Goal: Task Accomplishment & Management: Complete application form

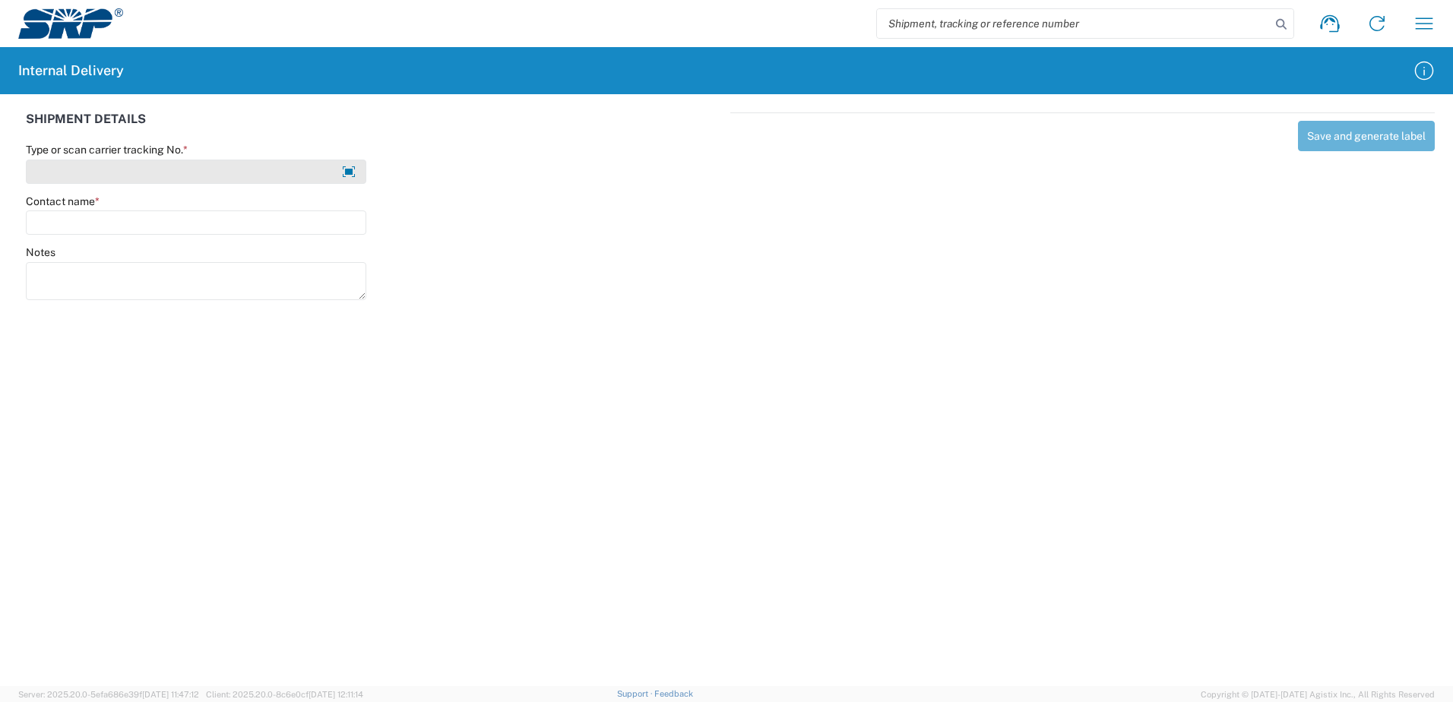
click at [244, 178] on input "Type or scan carrier tracking No. *" at bounding box center [196, 172] width 341 height 24
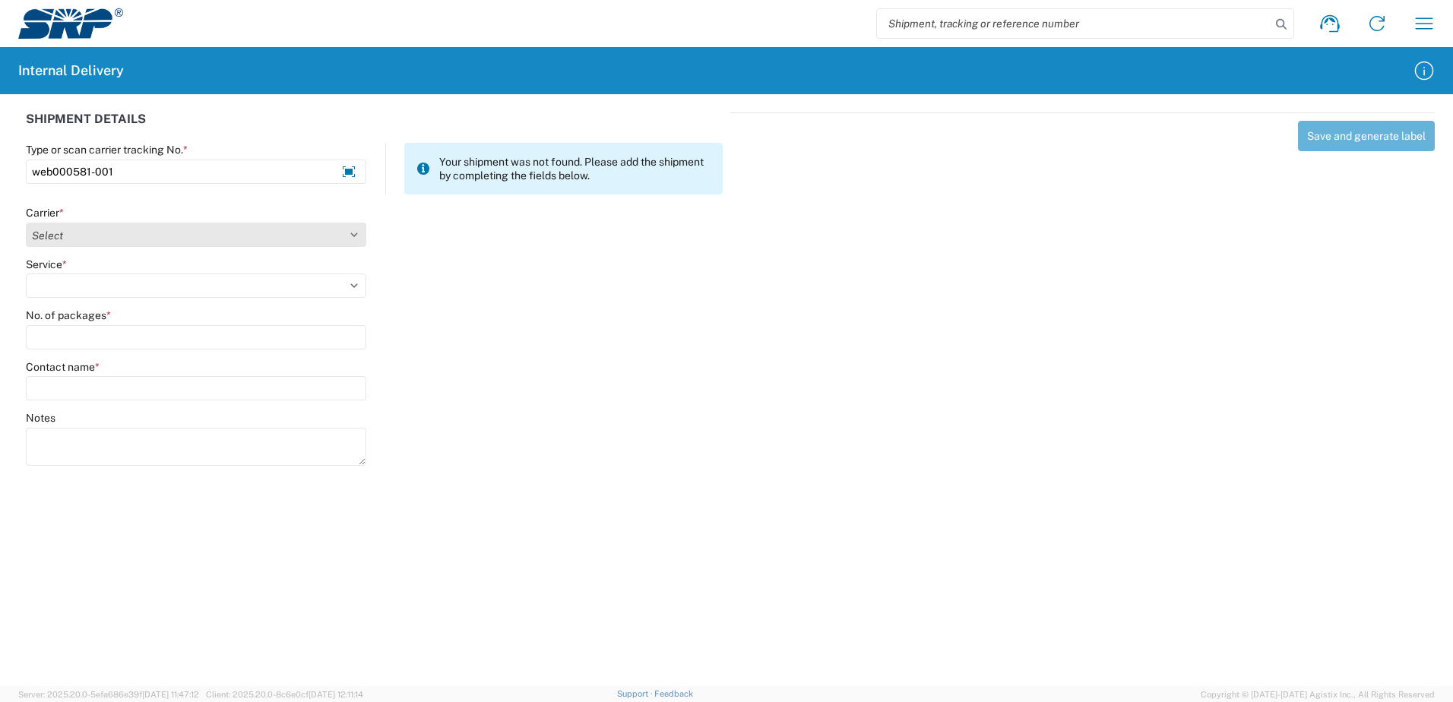
type input "web000581-001"
click at [84, 239] on select "Select Amazon Logistics ATI Trucking BC Dimerco Logistics Empire Southwest FedE…" at bounding box center [196, 235] width 341 height 24
select select "18714"
click at [26, 223] on select "Select Amazon Logistics ATI Trucking BC Dimerco Logistics Empire Southwest FedE…" at bounding box center [196, 235] width 341 height 24
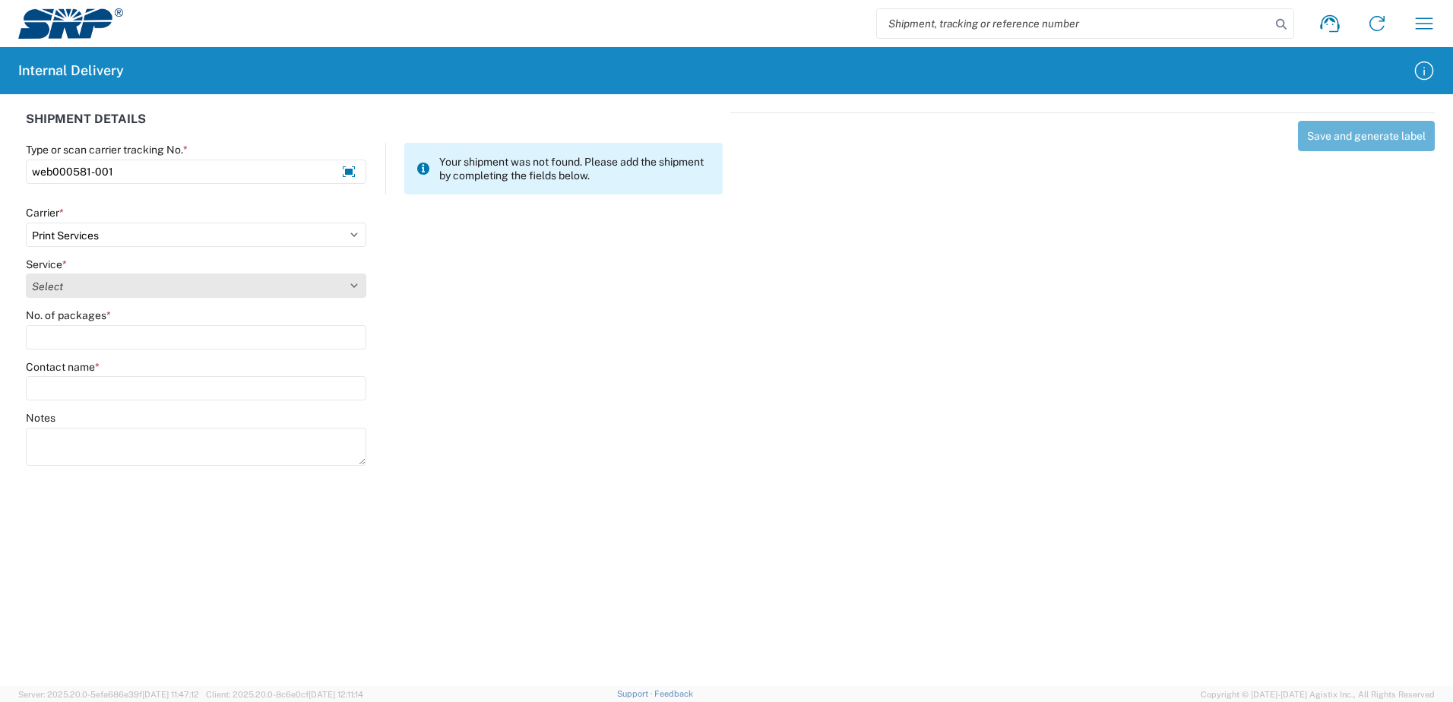
click at [80, 284] on select "Select Ground Inter-office" at bounding box center [196, 286] width 341 height 24
select select "35764"
click at [26, 274] on select "Select Ground Inter-office" at bounding box center [196, 286] width 341 height 24
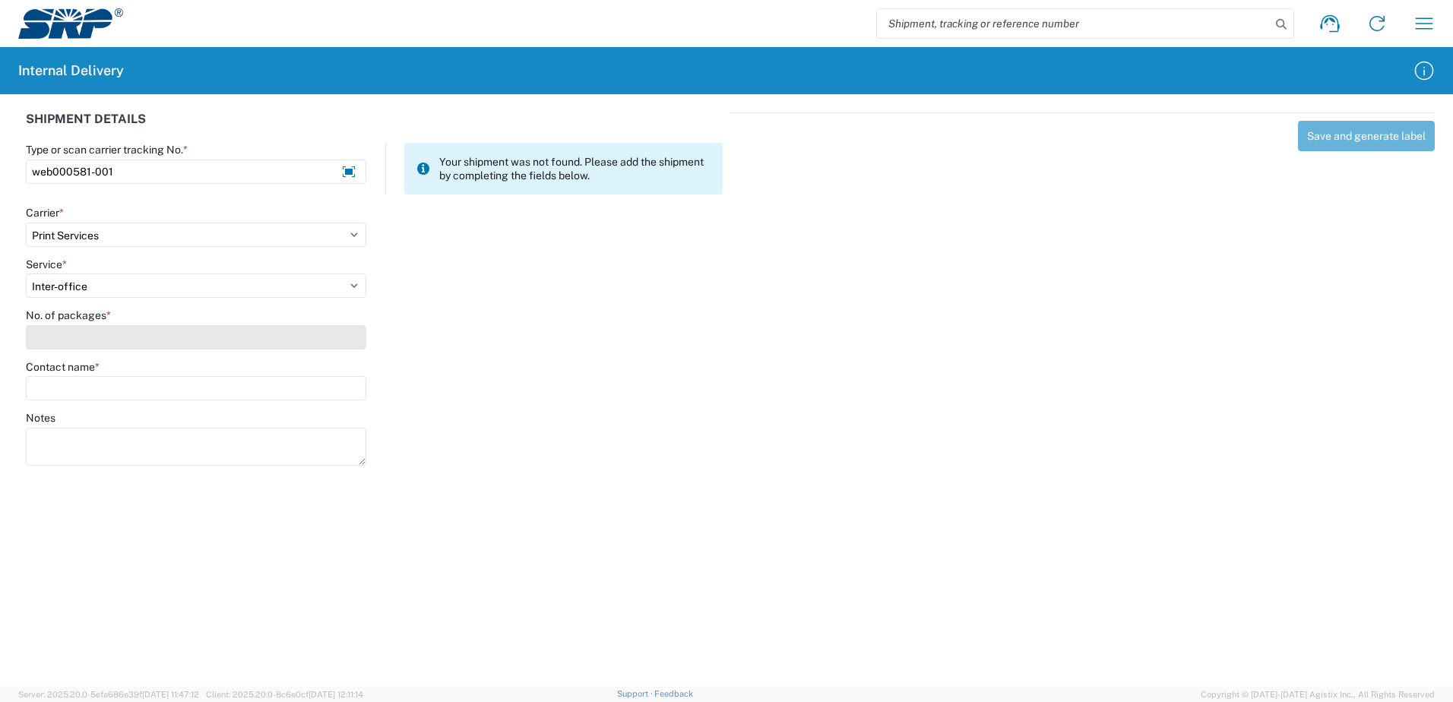
click at [83, 340] on input "No. of packages *" at bounding box center [196, 337] width 341 height 24
type input "2"
click at [96, 386] on input "Contact name *" at bounding box center [196, 388] width 341 height 24
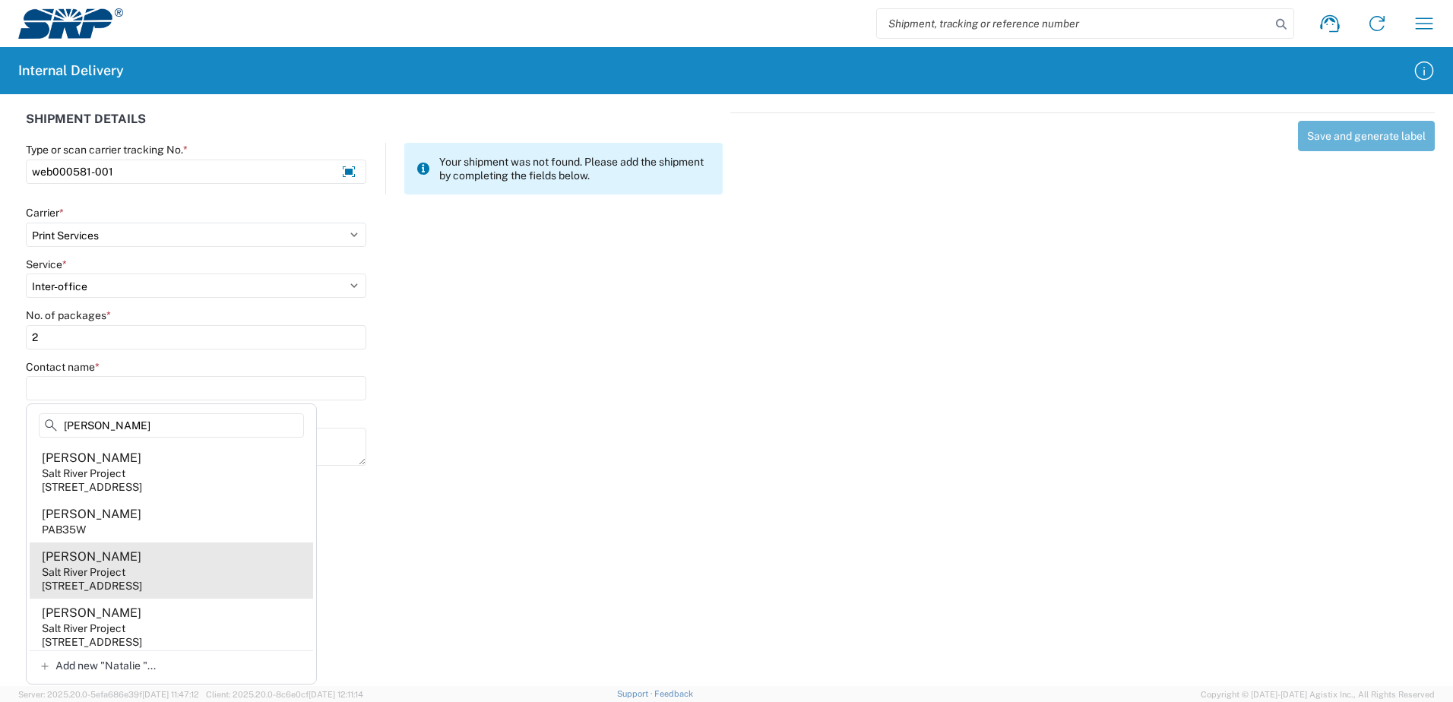
type input "[PERSON_NAME]"
click at [74, 580] on div "[STREET_ADDRESS]" at bounding box center [92, 586] width 100 height 14
type input "[PERSON_NAME]"
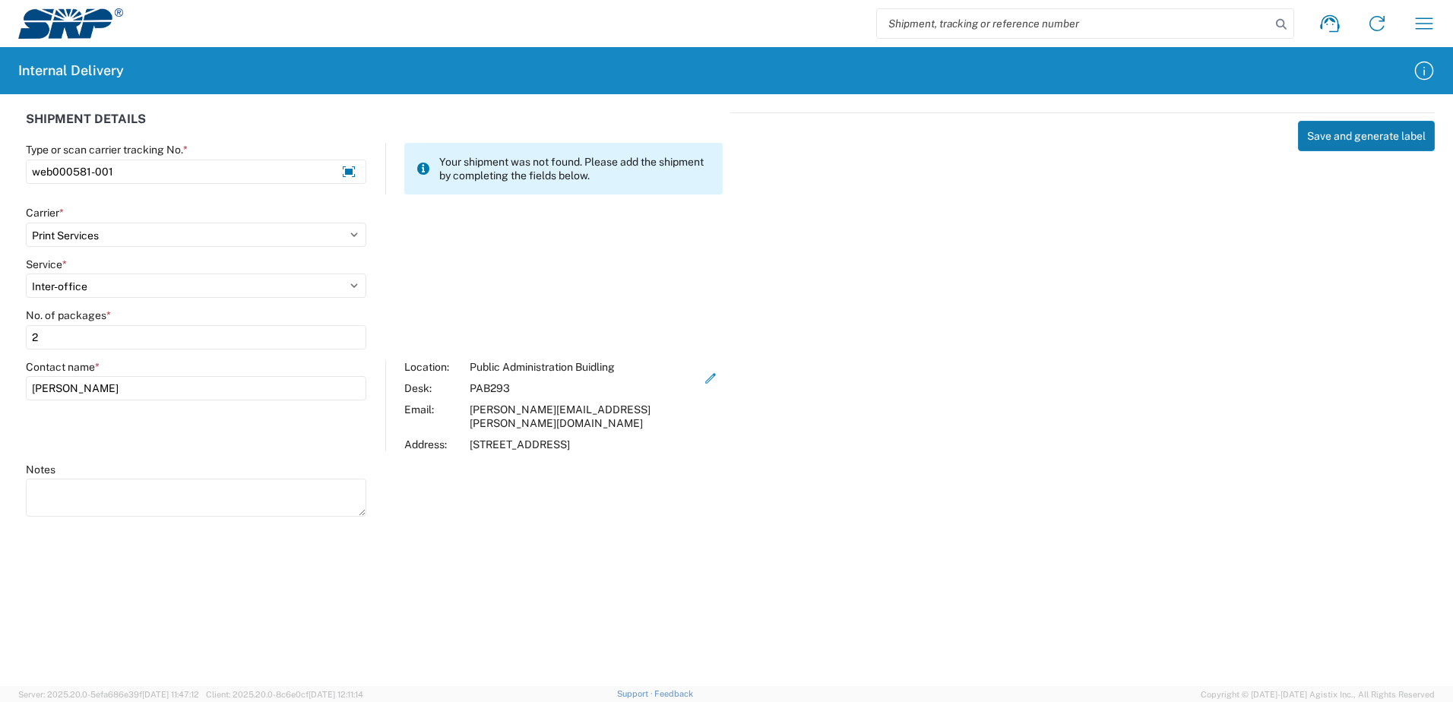
click at [1336, 144] on button "Save and generate label" at bounding box center [1366, 136] width 137 height 30
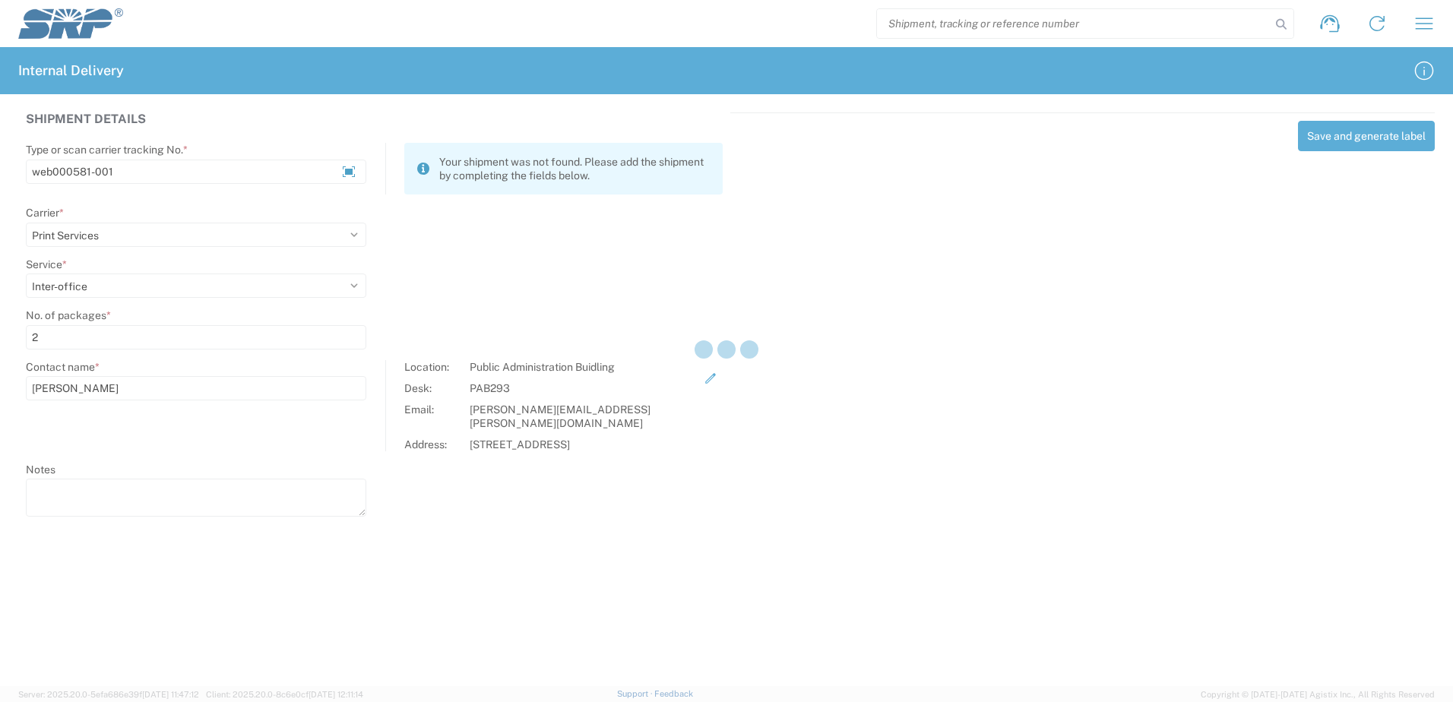
select select
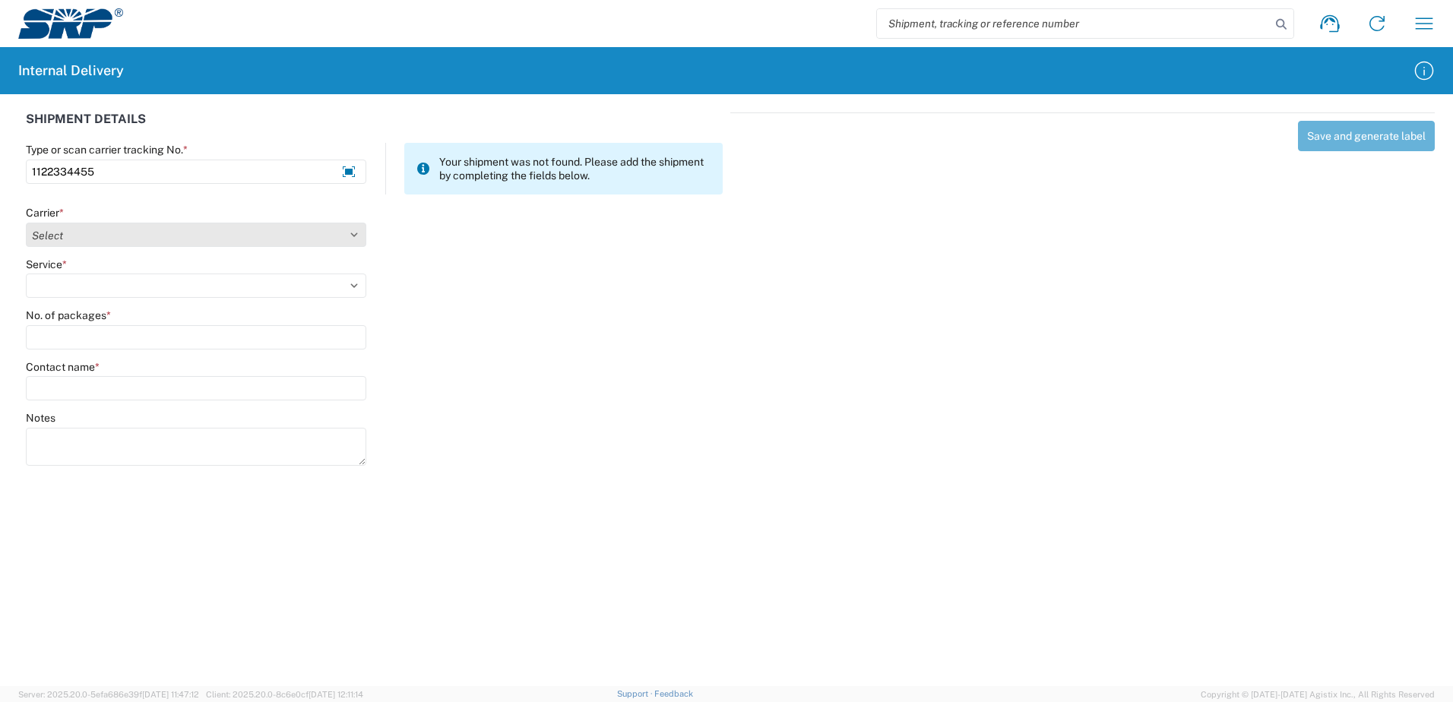
type input "1122334455"
click at [357, 236] on select "Select Amazon Logistics ATI Trucking BC Dimerco Logistics Empire Southwest FedE…" at bounding box center [196, 235] width 341 height 24
select select "18714"
click at [26, 223] on select "Select Amazon Logistics ATI Trucking BC Dimerco Logistics Empire Southwest FedE…" at bounding box center [196, 235] width 341 height 24
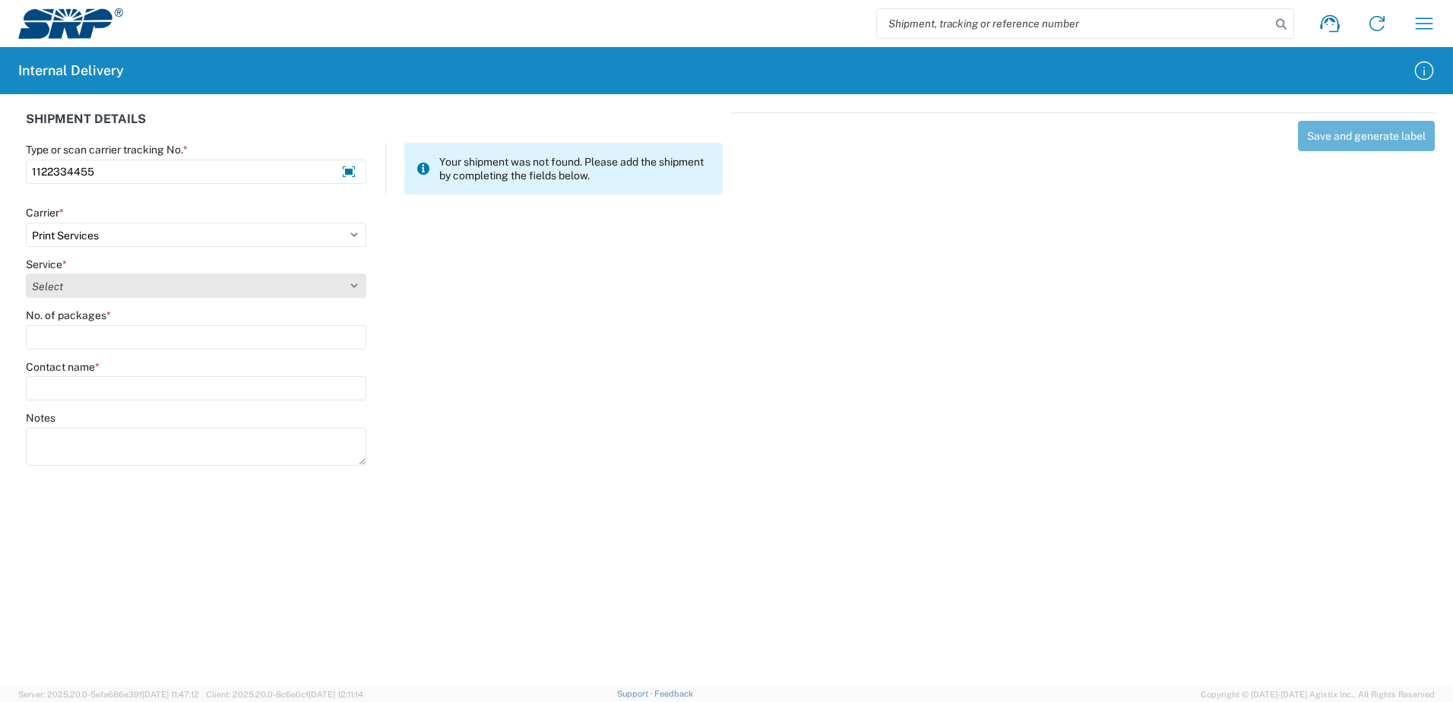
click at [344, 284] on select "Select Ground Inter-office" at bounding box center [196, 286] width 341 height 24
select select "35764"
click at [26, 274] on select "Select Ground Inter-office" at bounding box center [196, 286] width 341 height 24
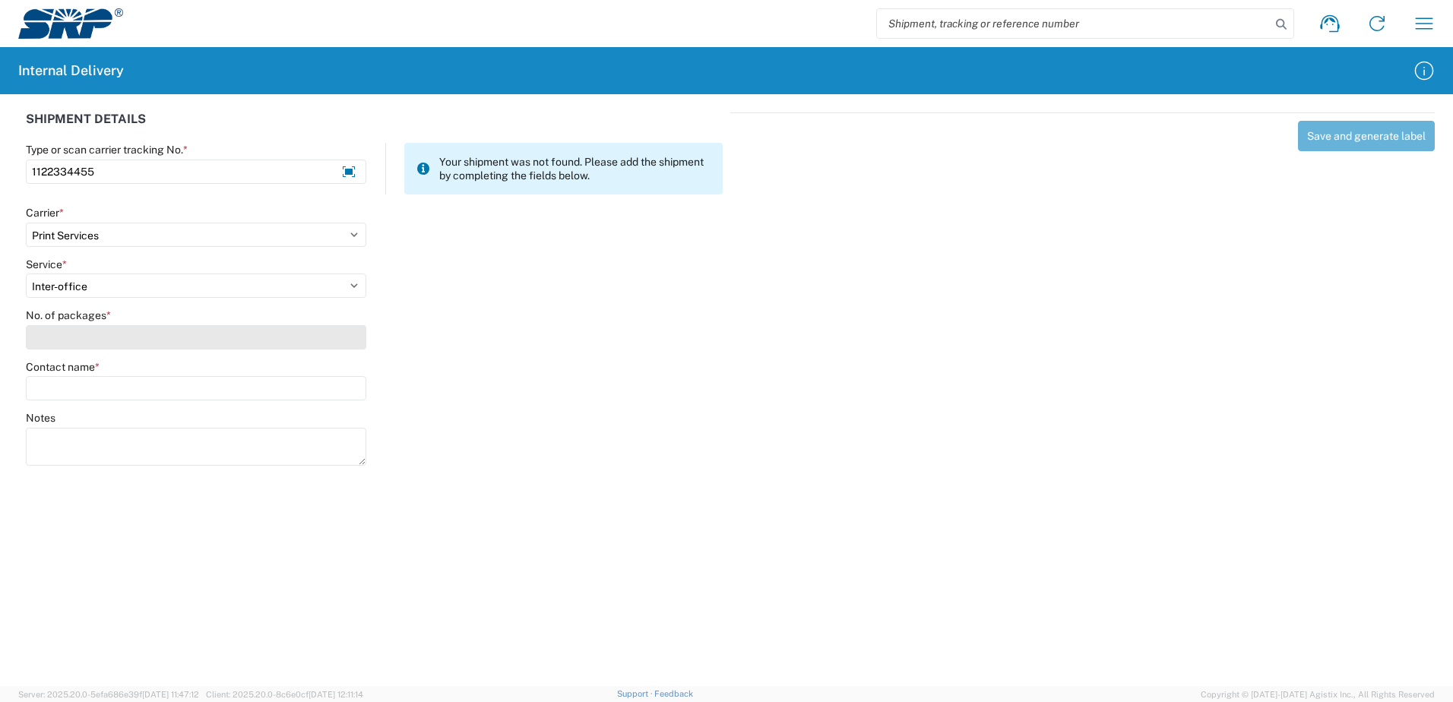
click at [338, 347] on input "No. of packages *" at bounding box center [196, 337] width 341 height 24
type input "1"
click at [330, 387] on input "Contact name *" at bounding box center [196, 388] width 341 height 24
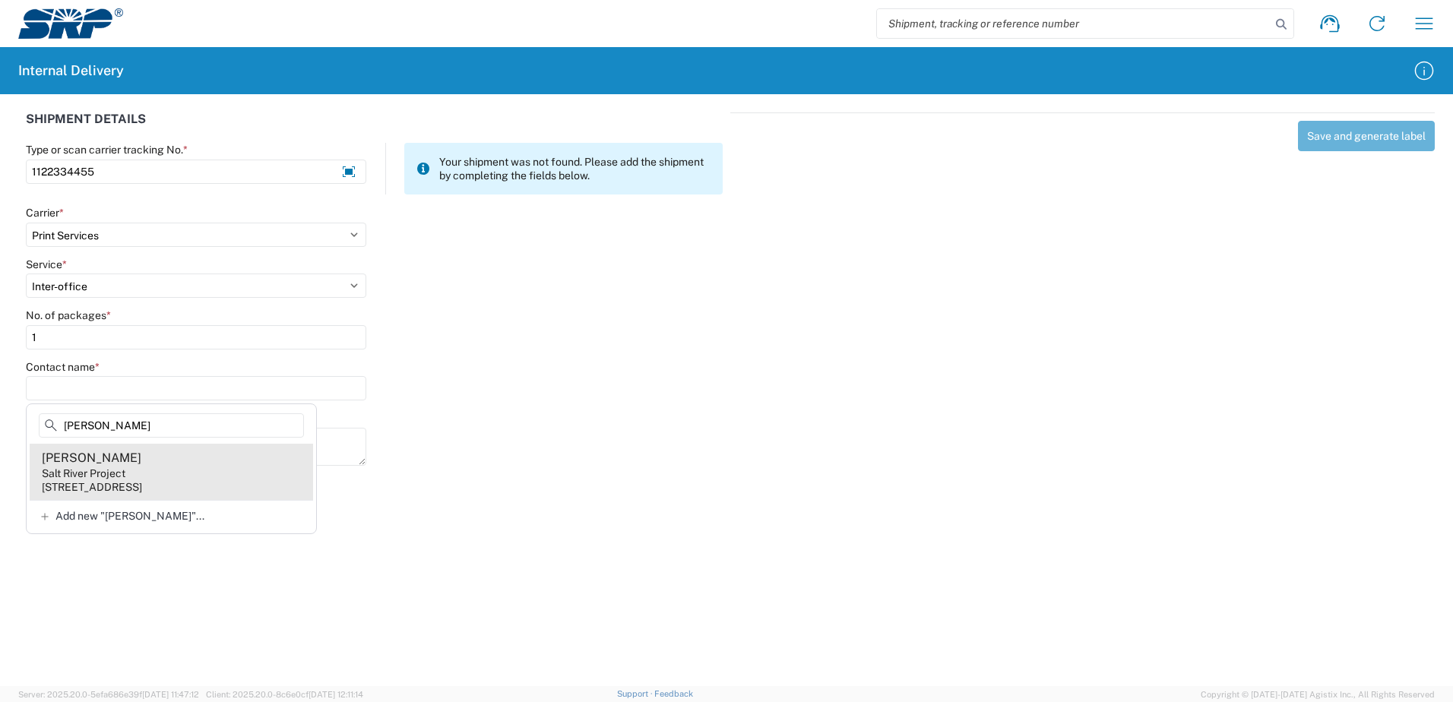
type input "Rondeau"
click at [177, 457] on agx-address-suggestion-item "Leonard Rondeau Salt River Project 1511 N Project Dr, CUB249, Tempe, AZ, 85281,…" at bounding box center [172, 472] width 284 height 56
type input "Leonard Rondeau"
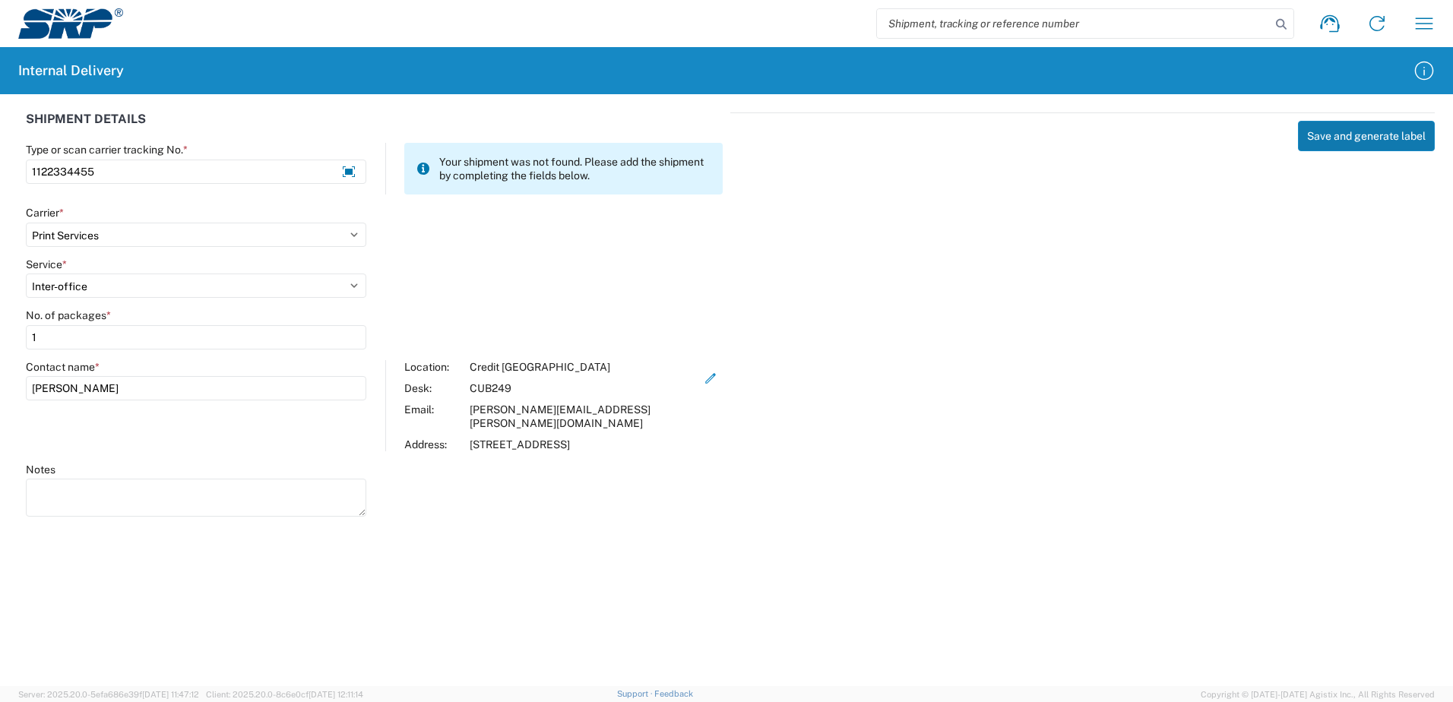
click at [1376, 132] on button "Save and generate label" at bounding box center [1366, 136] width 137 height 30
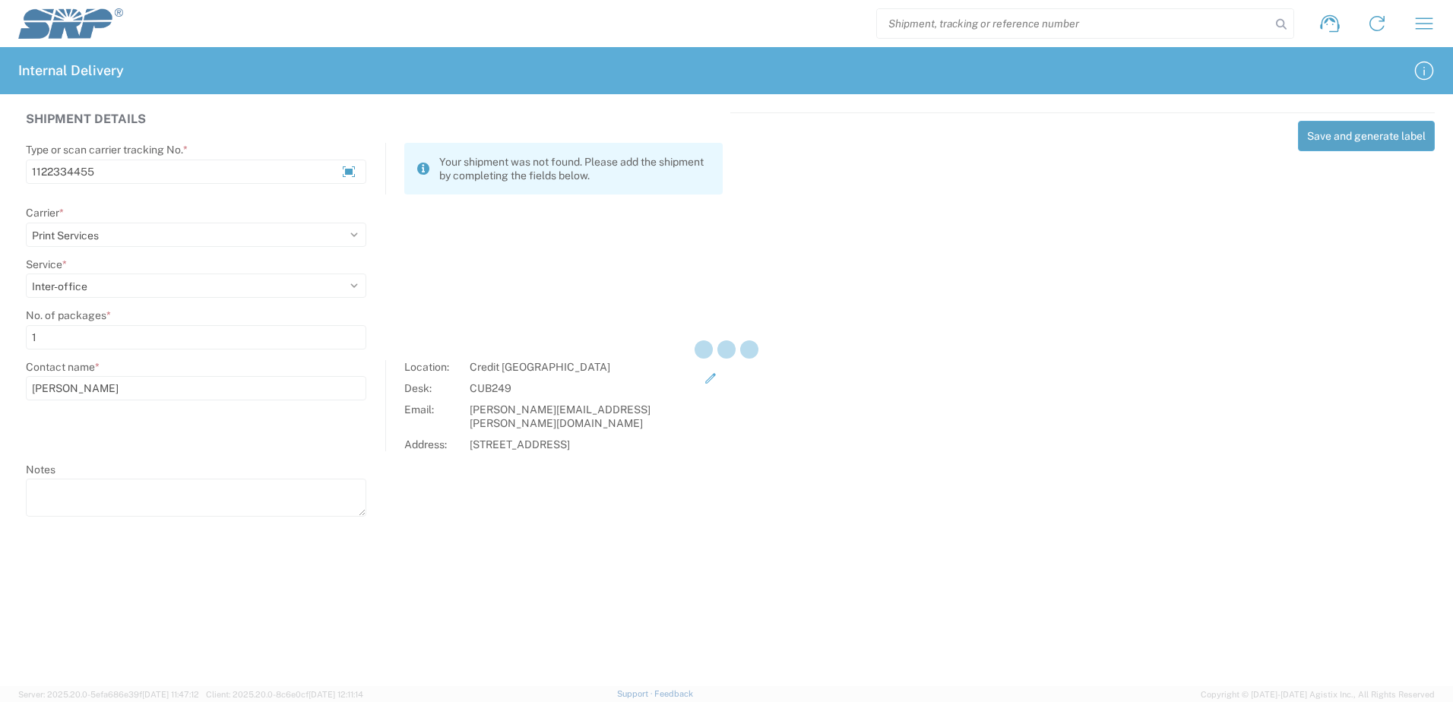
select select
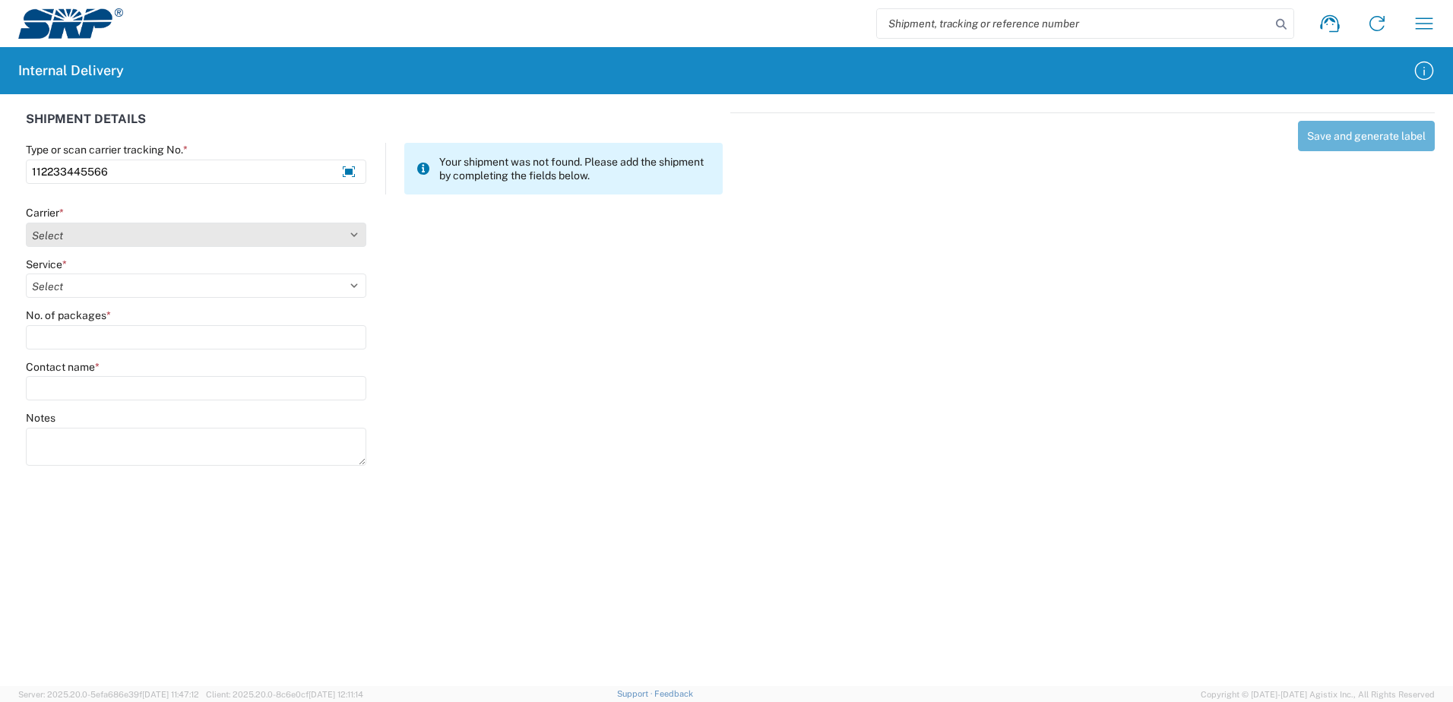
type input "112233445566"
click at [354, 235] on select "Select Amazon Logistics ATI Trucking BC Dimerco Logistics Empire Southwest FedE…" at bounding box center [196, 235] width 341 height 24
select select "18714"
click at [26, 223] on select "Select Amazon Logistics ATI Trucking BC Dimerco Logistics Empire Southwest FedE…" at bounding box center [196, 235] width 341 height 24
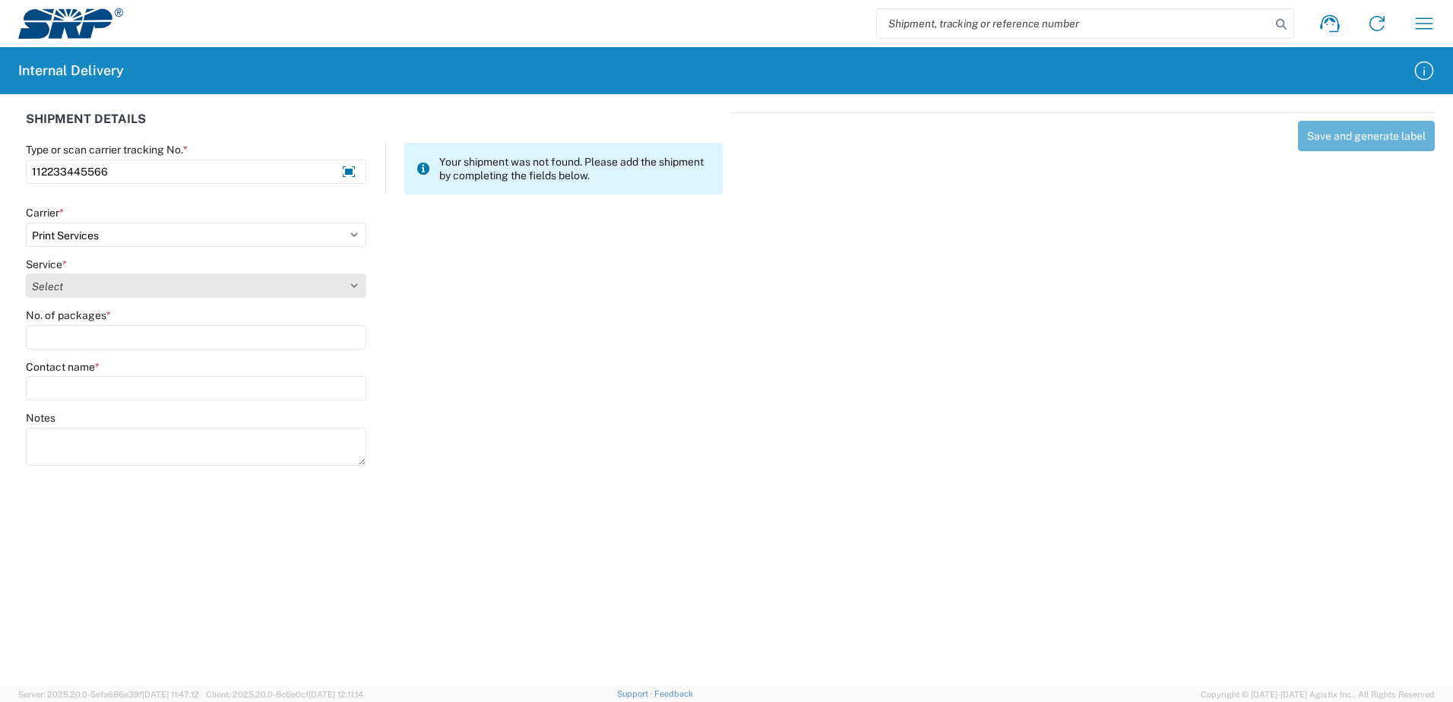
click at [351, 283] on select "Select Ground Inter-office" at bounding box center [196, 286] width 341 height 24
select select "35764"
click at [26, 274] on select "Select Ground Inter-office" at bounding box center [196, 286] width 341 height 24
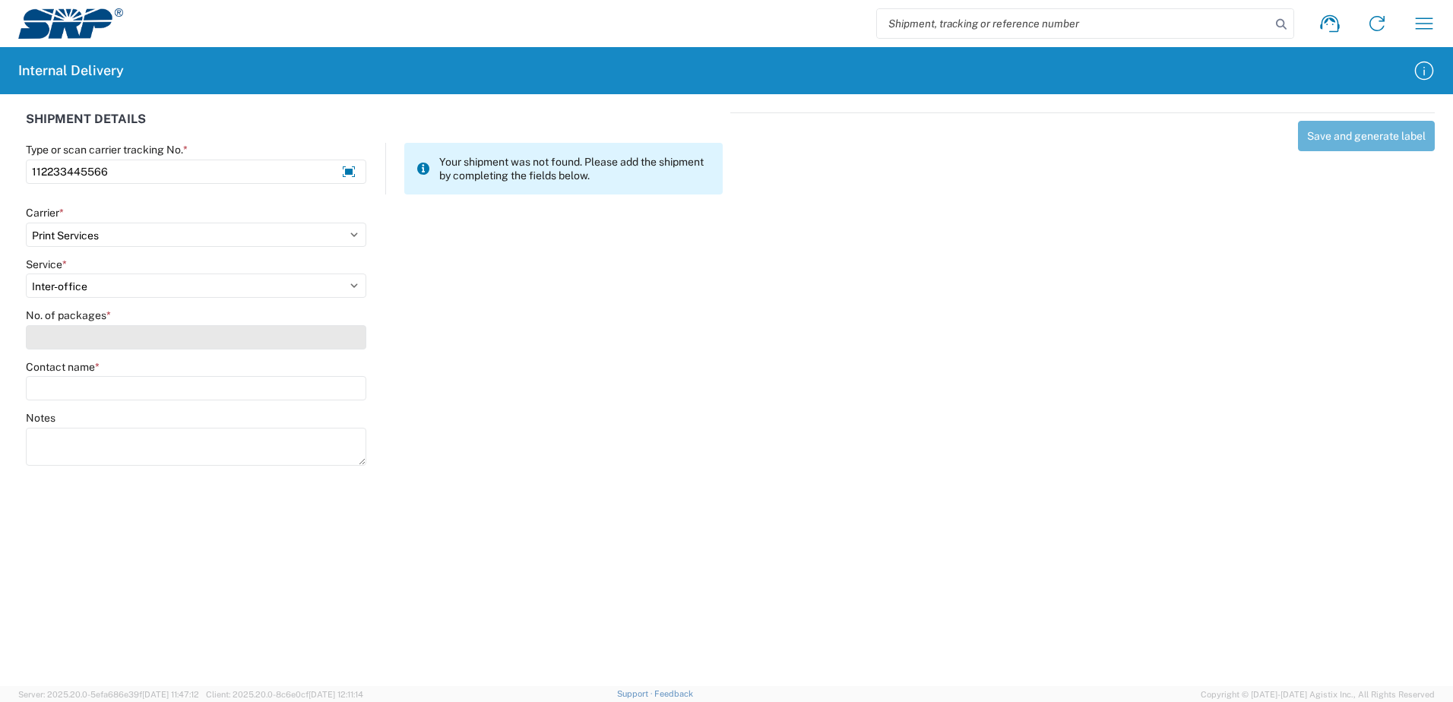
click at [328, 345] on input "No. of packages *" at bounding box center [196, 337] width 341 height 24
type input "1"
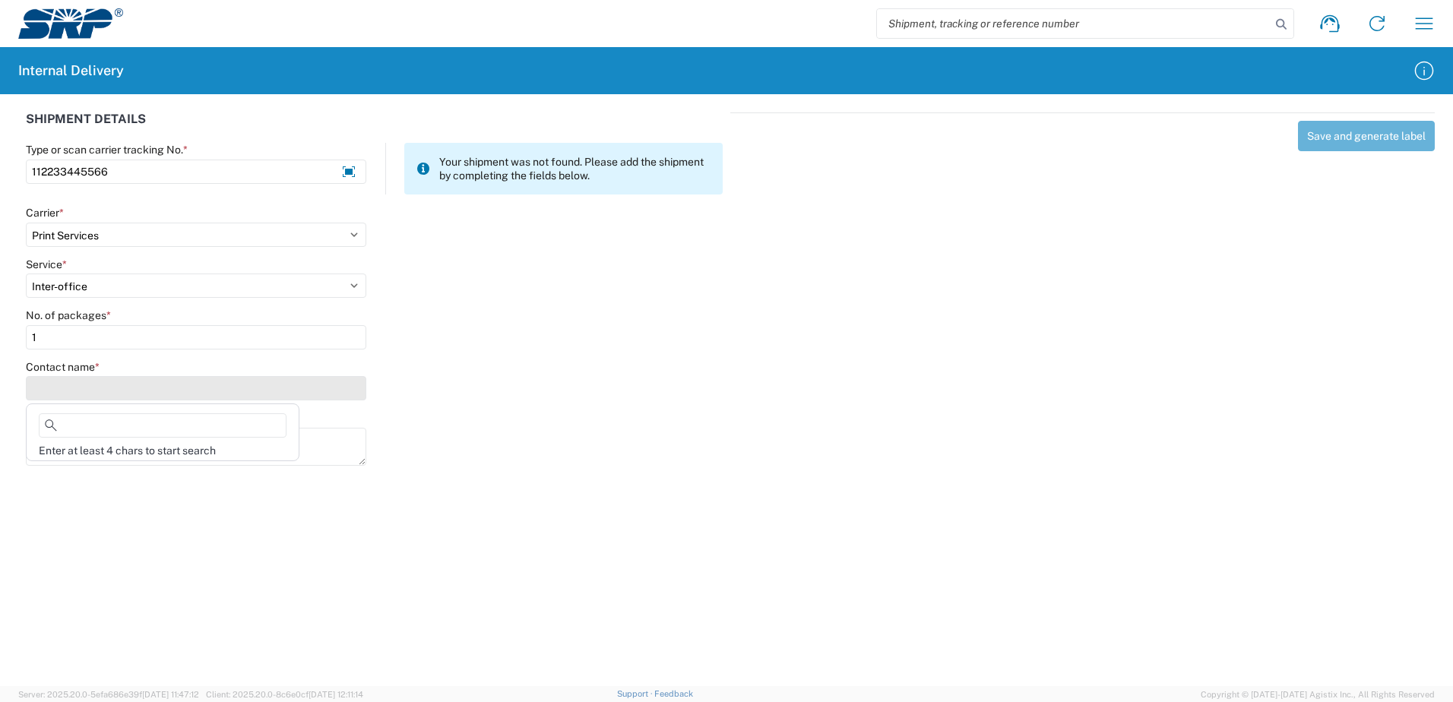
click at [319, 381] on input "Contact name *" at bounding box center [196, 388] width 341 height 24
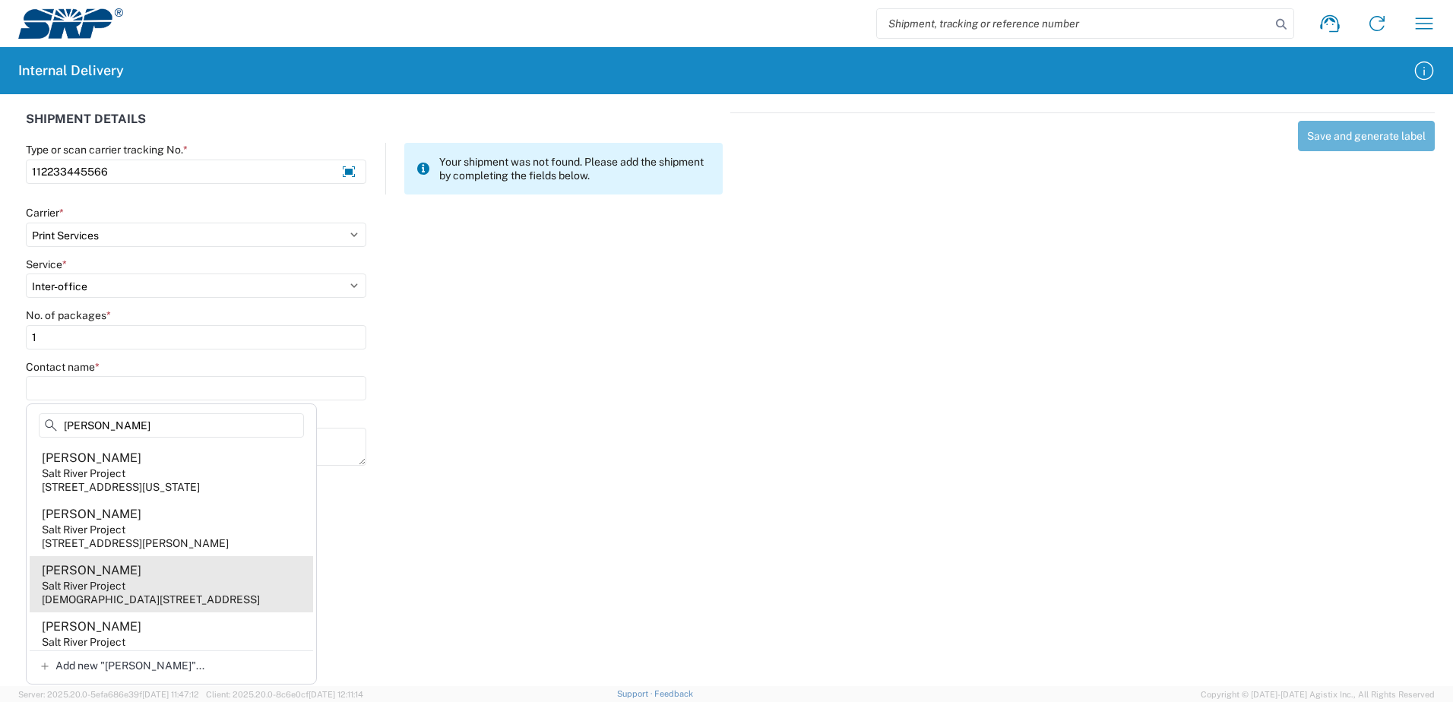
type input "Dobbin"
click at [166, 589] on agx-address-suggestion-item "Freddie Dobbins Salt River Project 1500 N Mill Ave, PAB358, Tempe, AZ, 85281, US" at bounding box center [172, 584] width 284 height 56
type input "Freddie Dobbins"
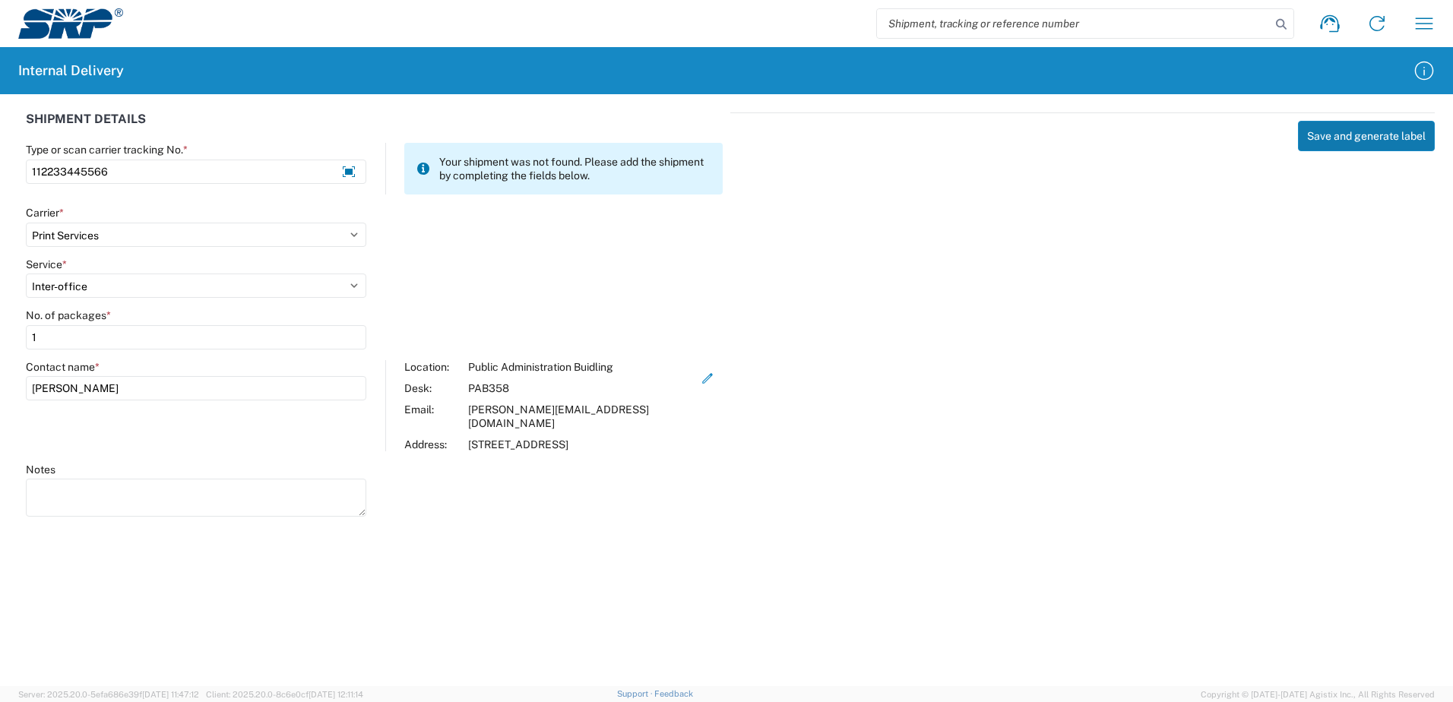
click at [1333, 137] on button "Save and generate label" at bounding box center [1366, 136] width 137 height 30
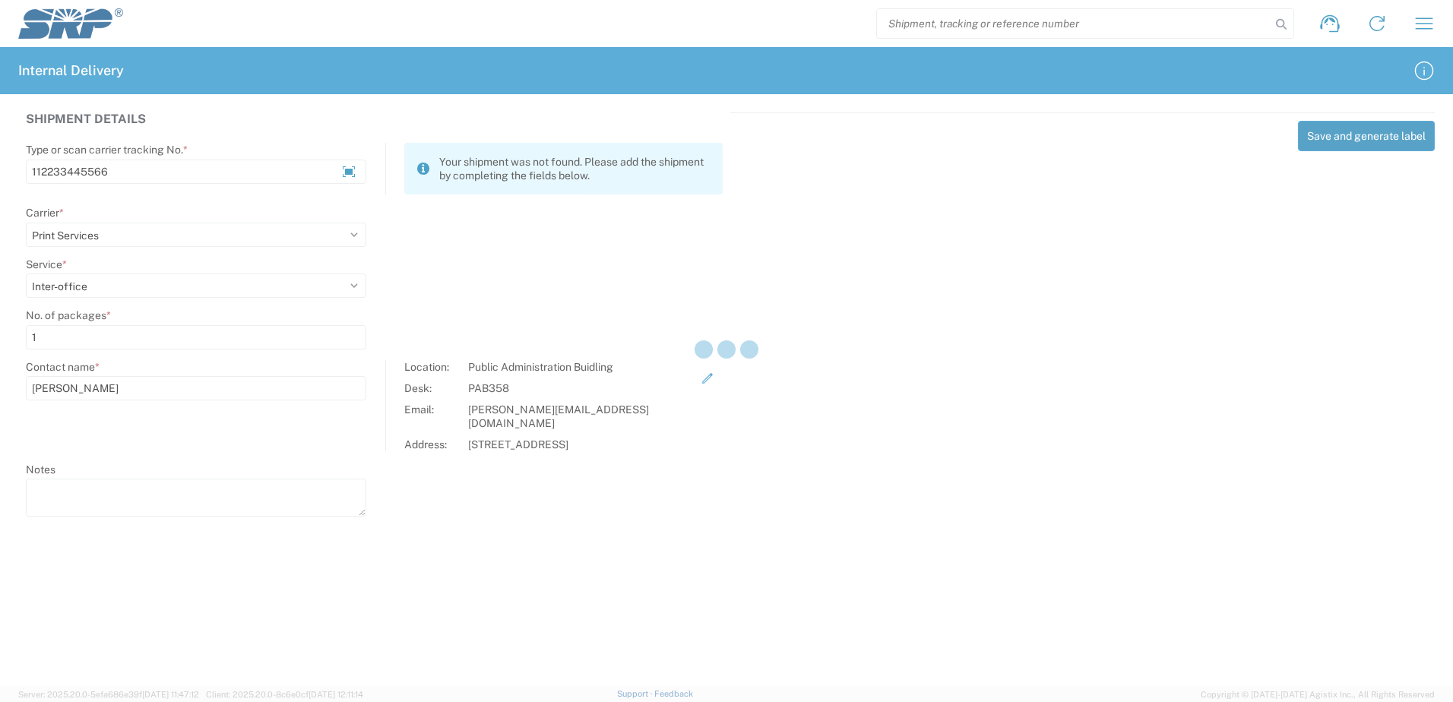
select select
